Goal: Task Accomplishment & Management: Use online tool/utility

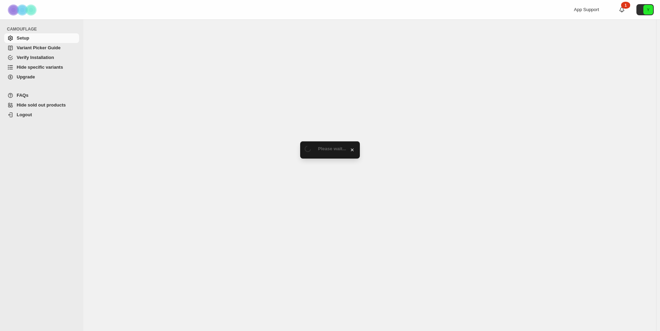
select select "******"
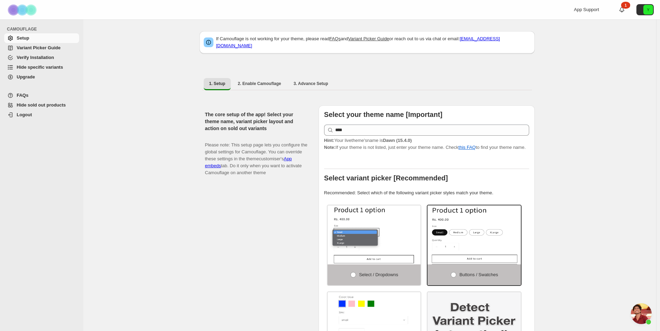
scroll to position [1613, 0]
click at [42, 70] on span "Hide specific variants" at bounding box center [47, 67] width 61 height 7
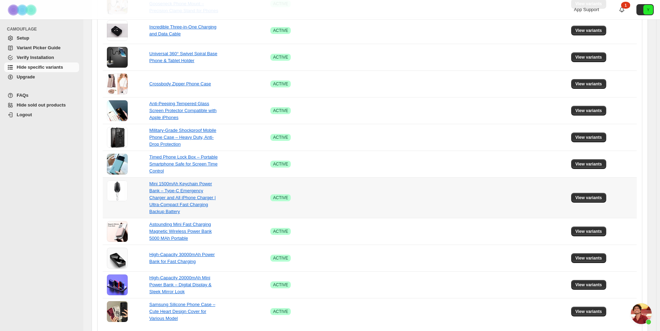
scroll to position [395, 0]
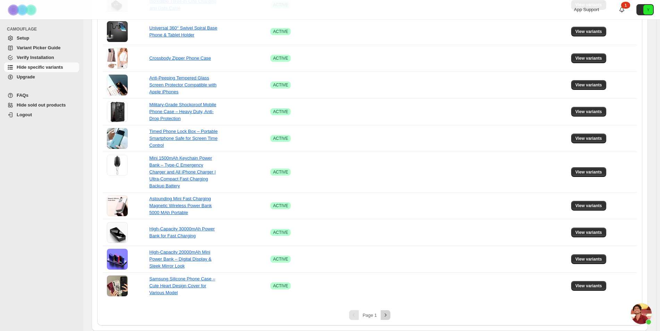
click at [387, 315] on icon "Next" at bounding box center [385, 315] width 7 height 7
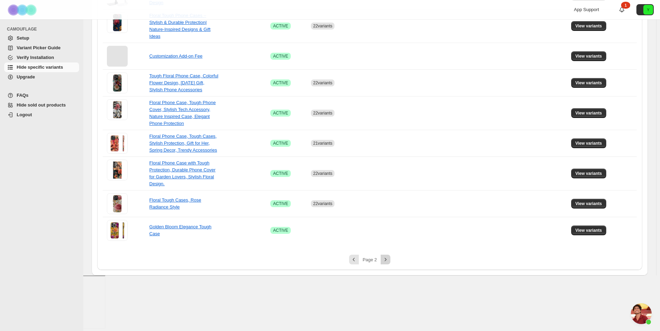
scroll to position [101, 0]
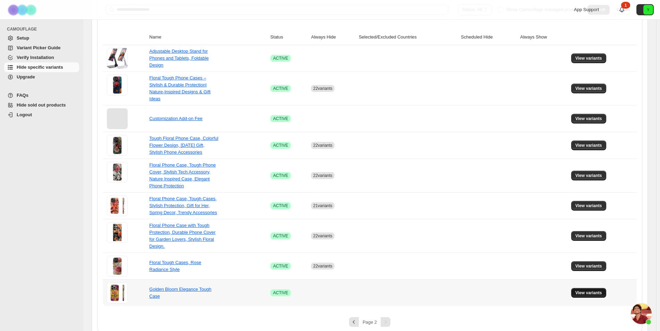
click at [587, 290] on span "View variants" at bounding box center [588, 293] width 27 height 6
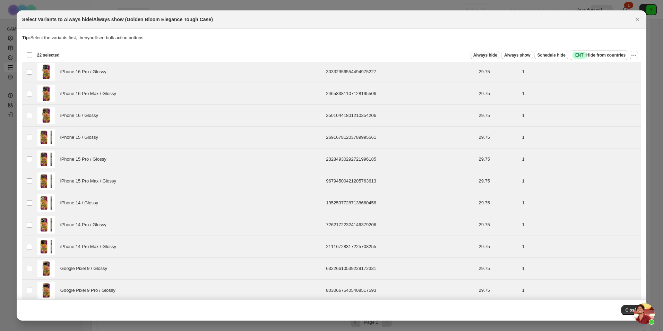
click at [487, 54] on span "Always hide" at bounding box center [486, 55] width 24 height 6
